Goal: Information Seeking & Learning: Learn about a topic

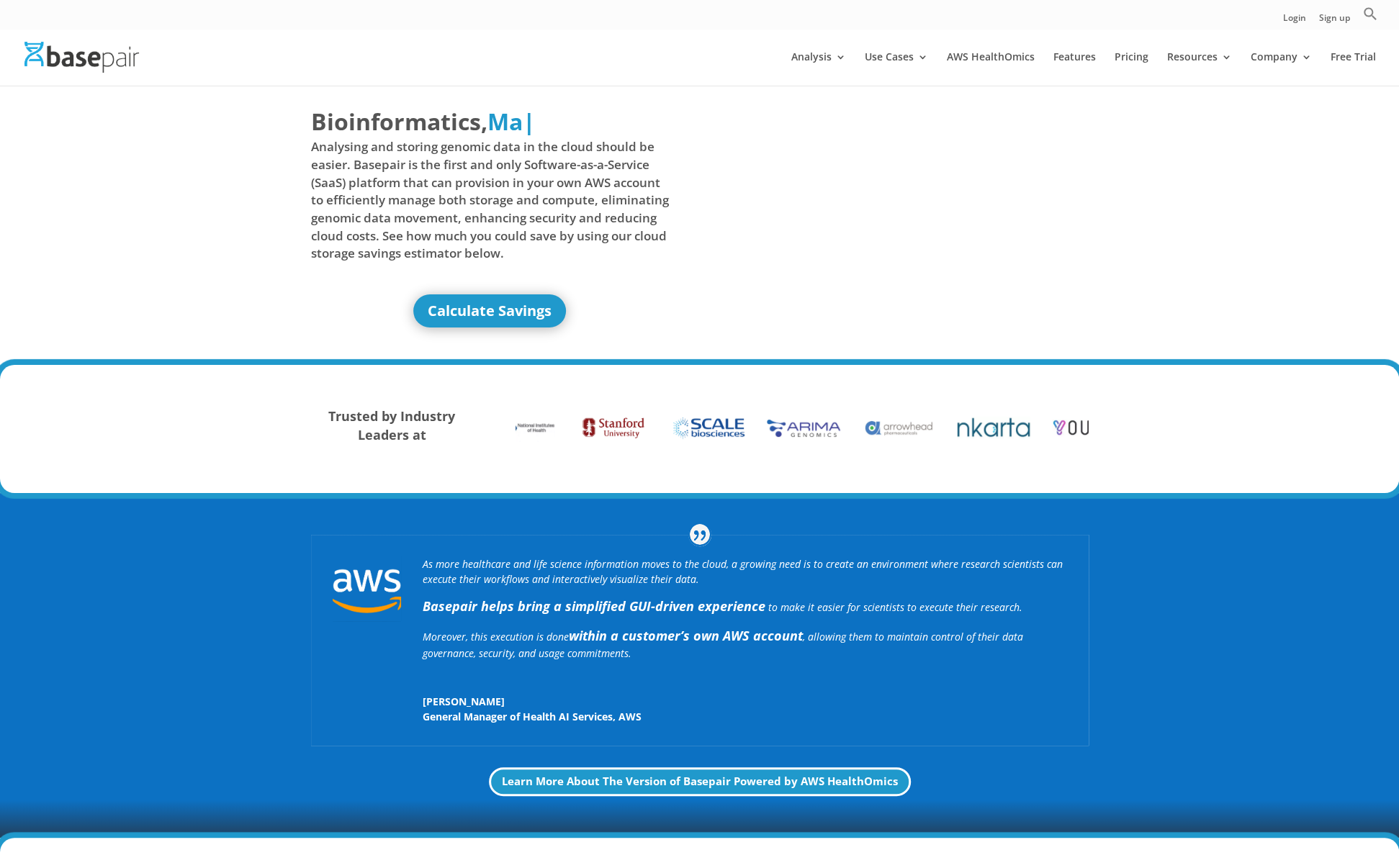
click at [241, 307] on div "Bioinformatics, Delivered Made Simple Accelerated Federated Ma | Analysing and …" at bounding box center [699, 225] width 1399 height 279
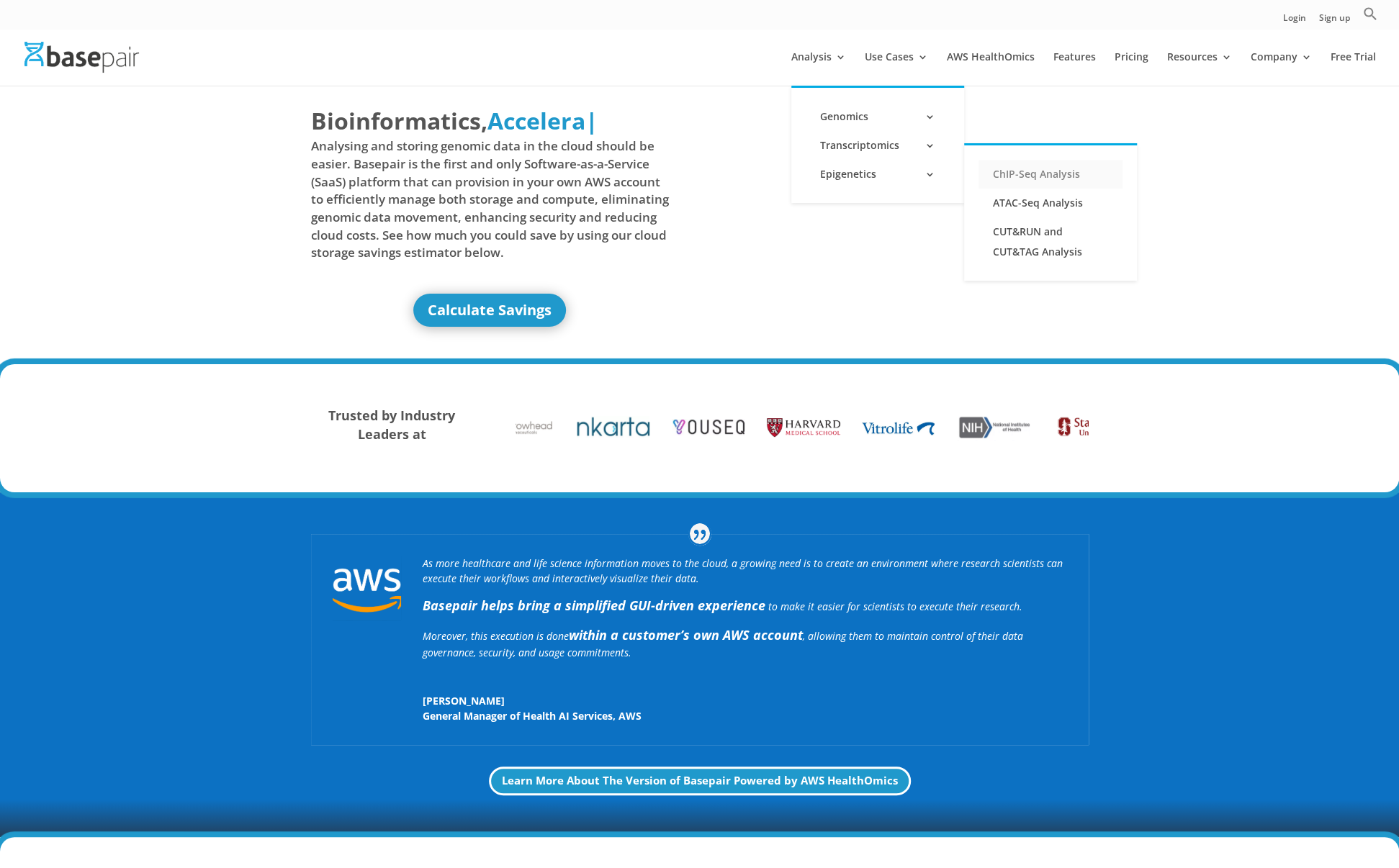
click at [1009, 175] on link "ChIP-Seq Analysis" at bounding box center [1050, 173] width 144 height 29
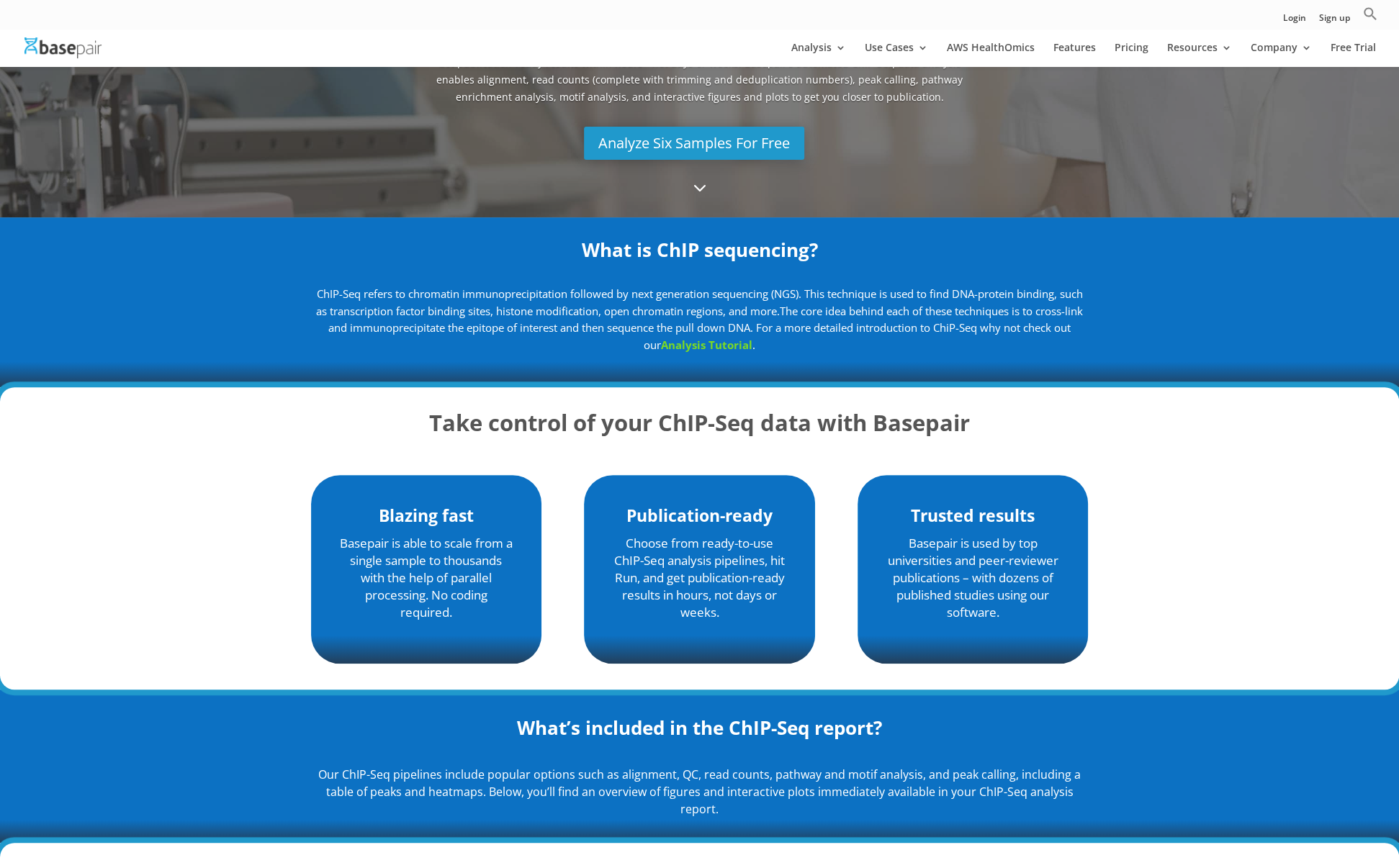
scroll to position [119, 0]
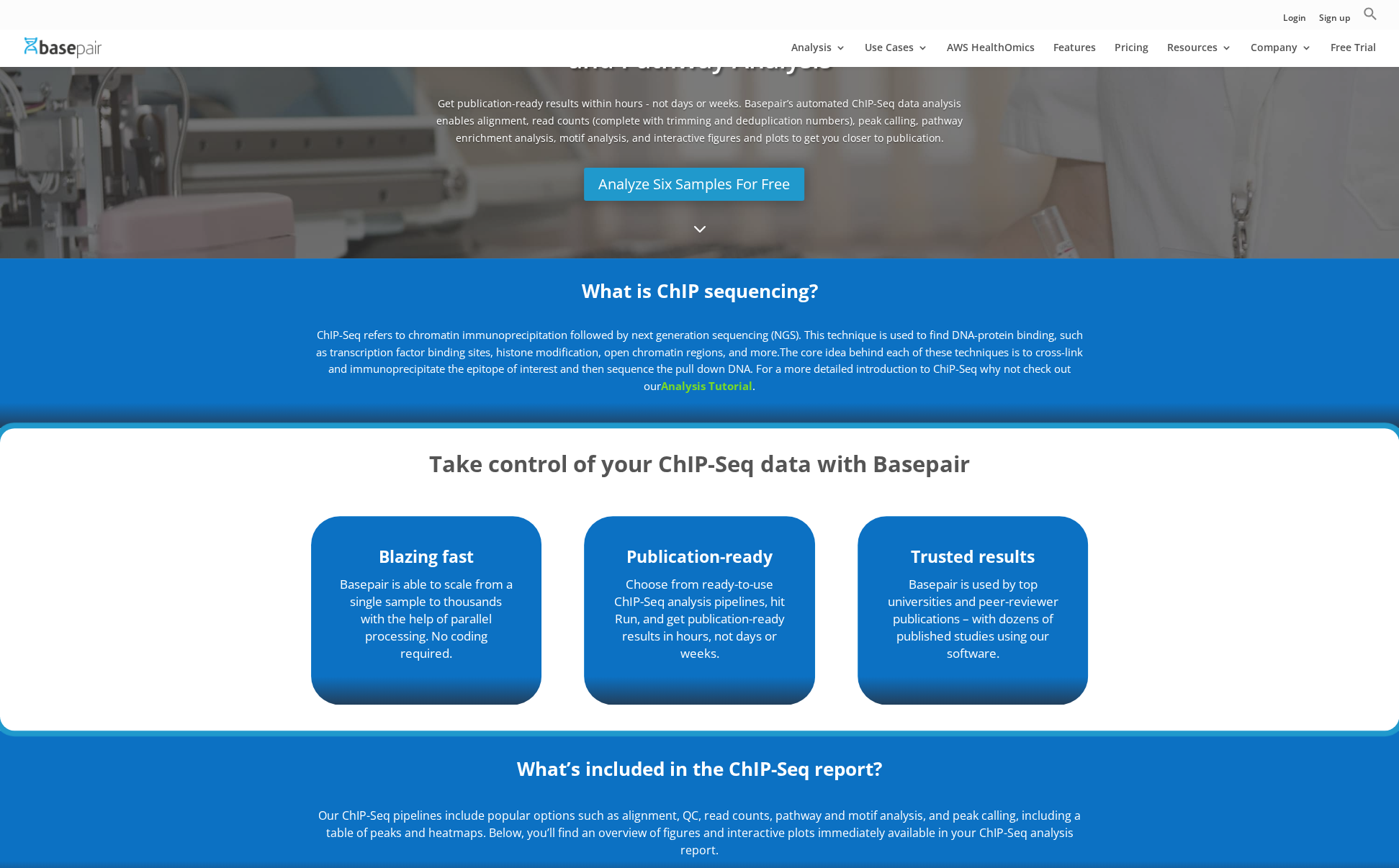
click at [977, 161] on div "Automated ChIP-Seq Peak Calling, Alignment, and Pathway Analysis Get publicatio…" at bounding box center [699, 102] width 576 height 211
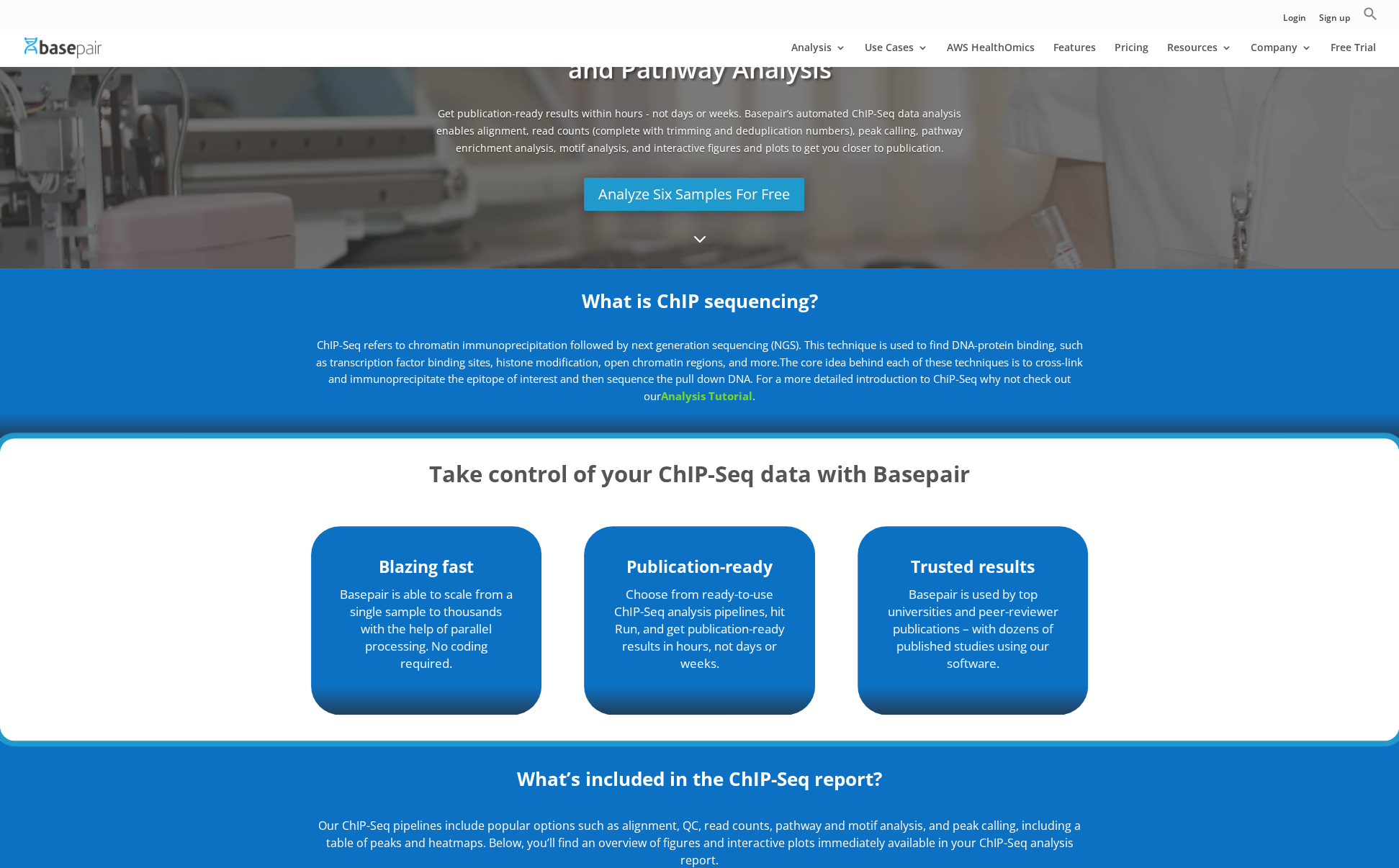
scroll to position [0, 0]
